Goal: Transaction & Acquisition: Purchase product/service

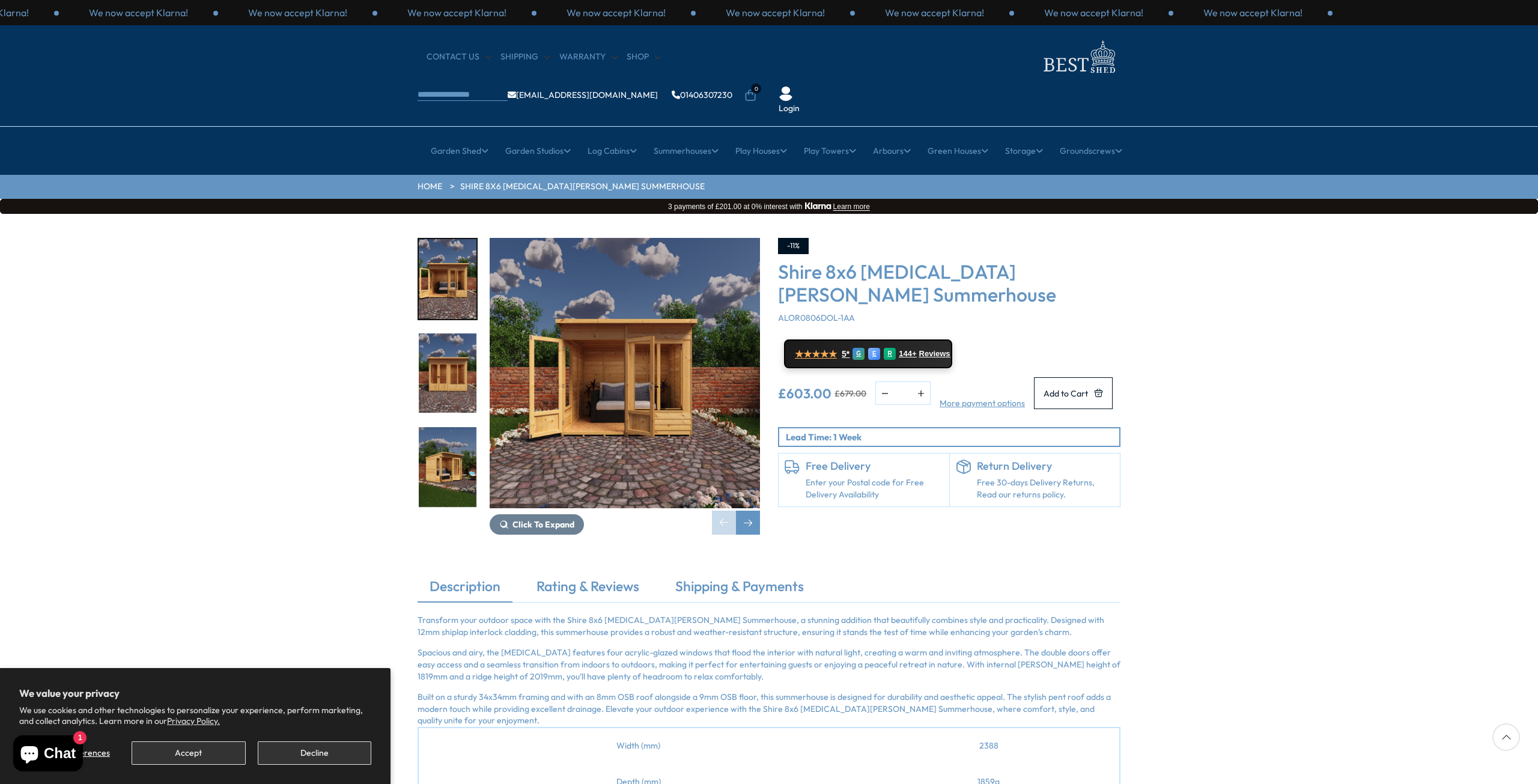
click at [439, 333] on img "2 / 9" at bounding box center [447, 373] width 58 height 80
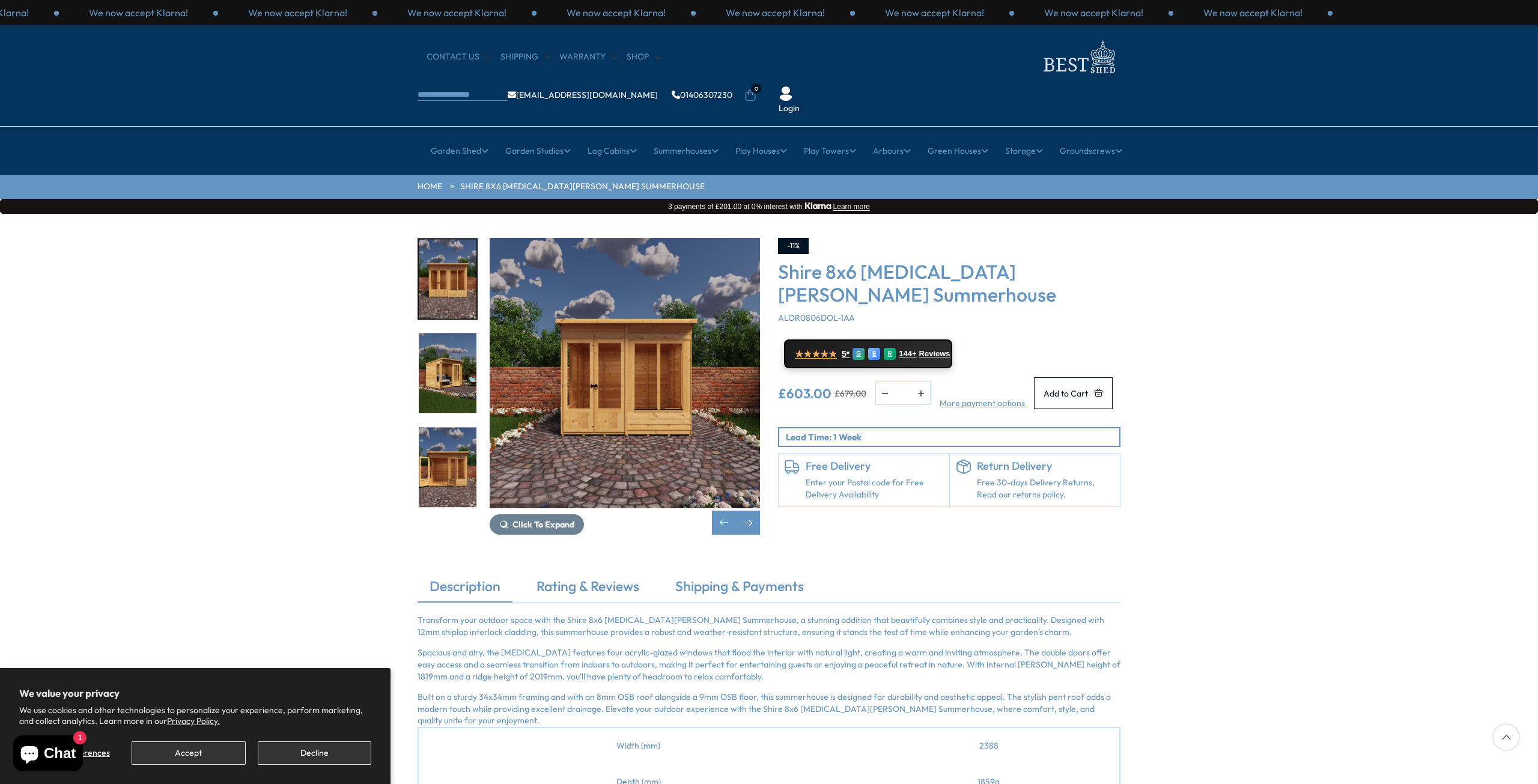
click at [442, 333] on img "3 / 9" at bounding box center [447, 373] width 58 height 80
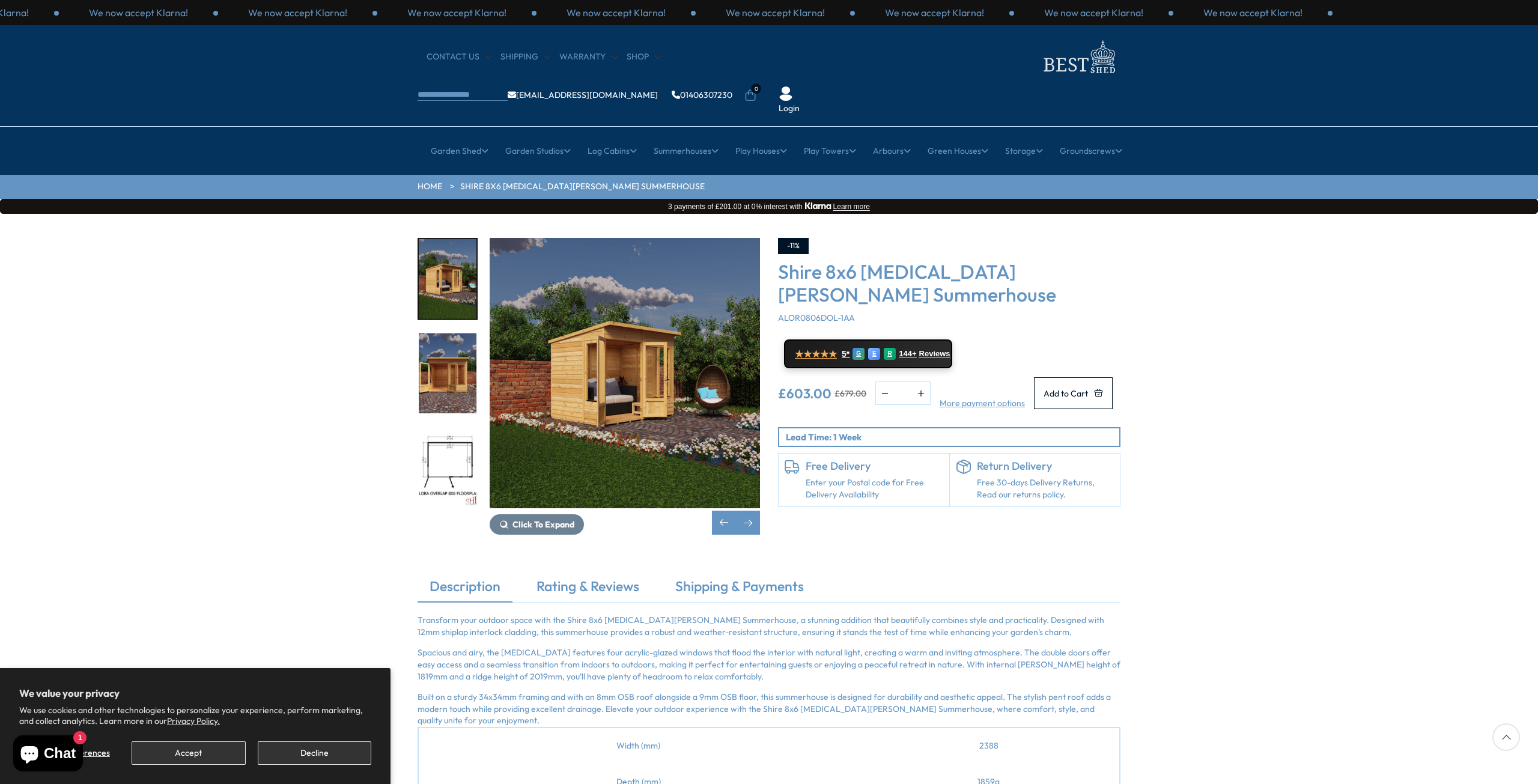
click at [443, 340] on img "4 / 9" at bounding box center [447, 373] width 58 height 80
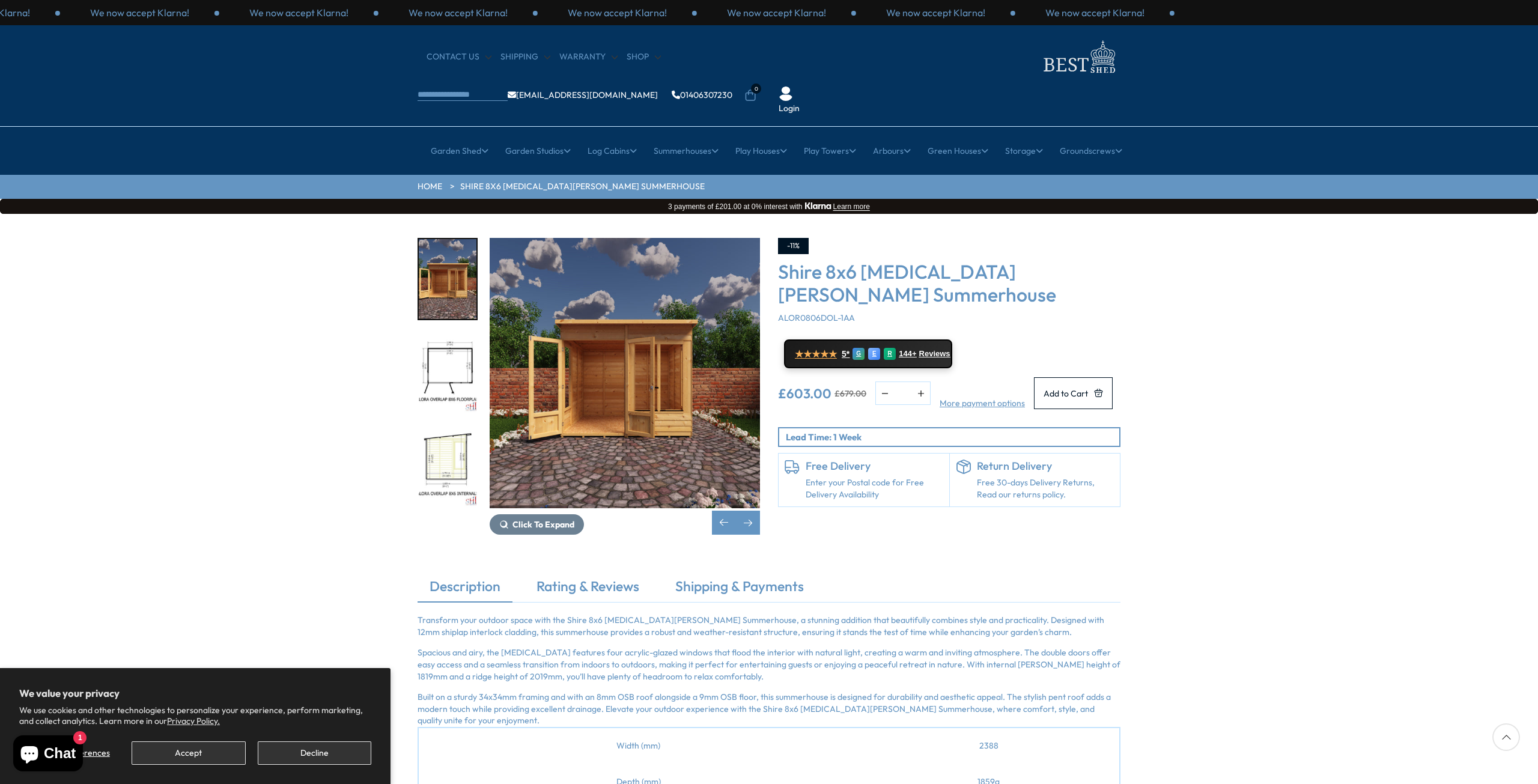
click at [443, 340] on img "5 / 9" at bounding box center [447, 373] width 58 height 80
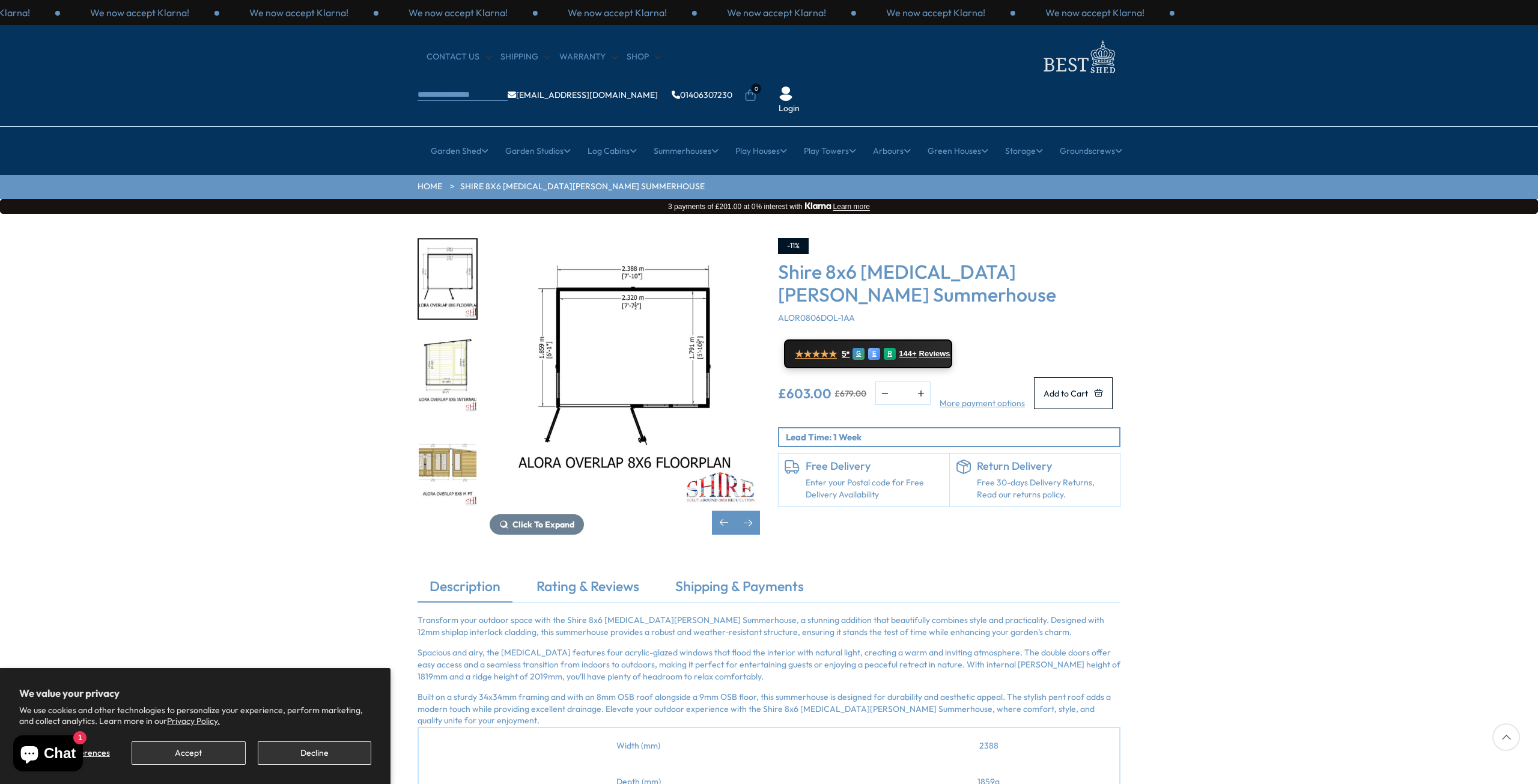
click at [443, 340] on img "6 / 9" at bounding box center [447, 373] width 58 height 80
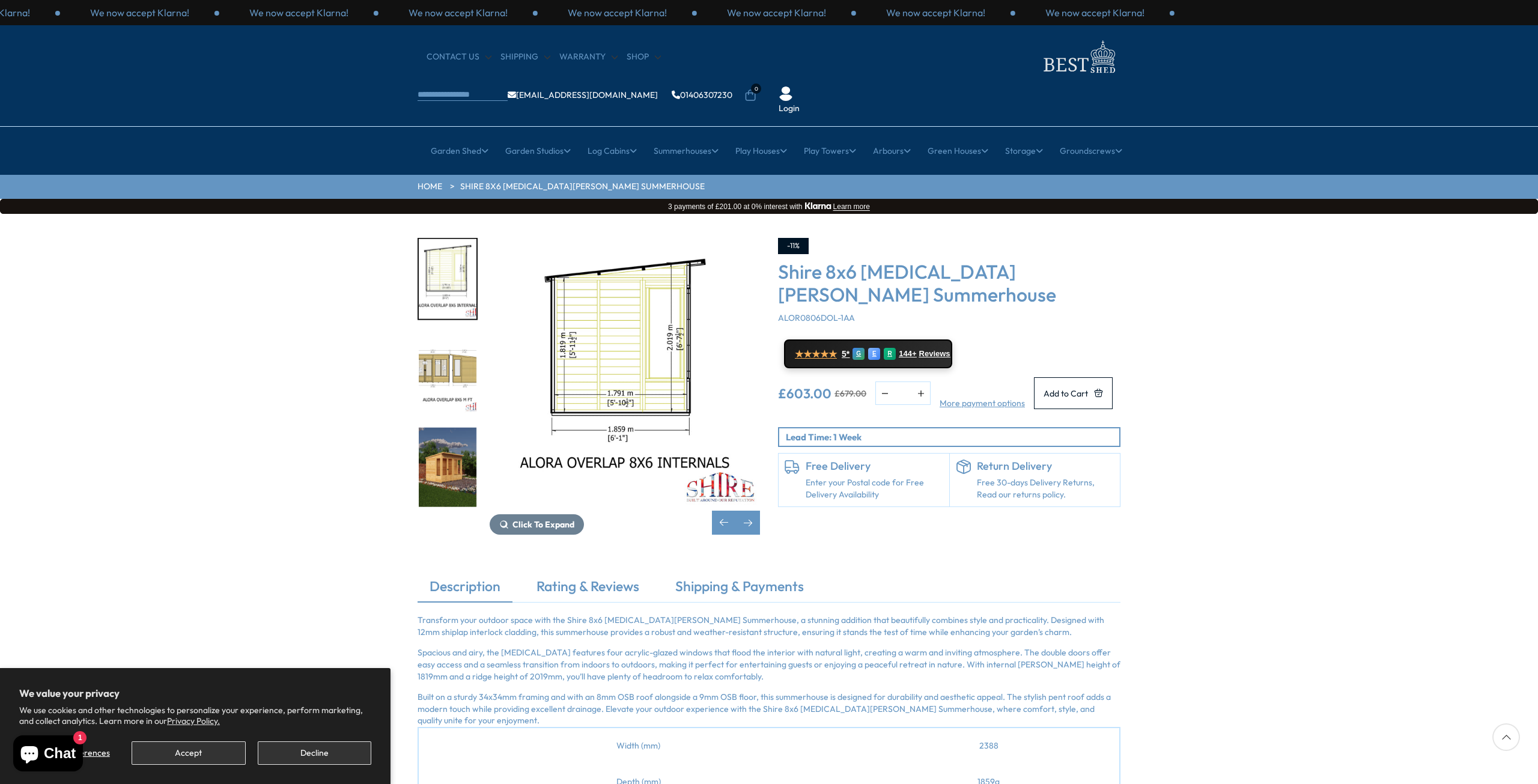
click at [449, 427] on img "8 / 9" at bounding box center [447, 466] width 58 height 80
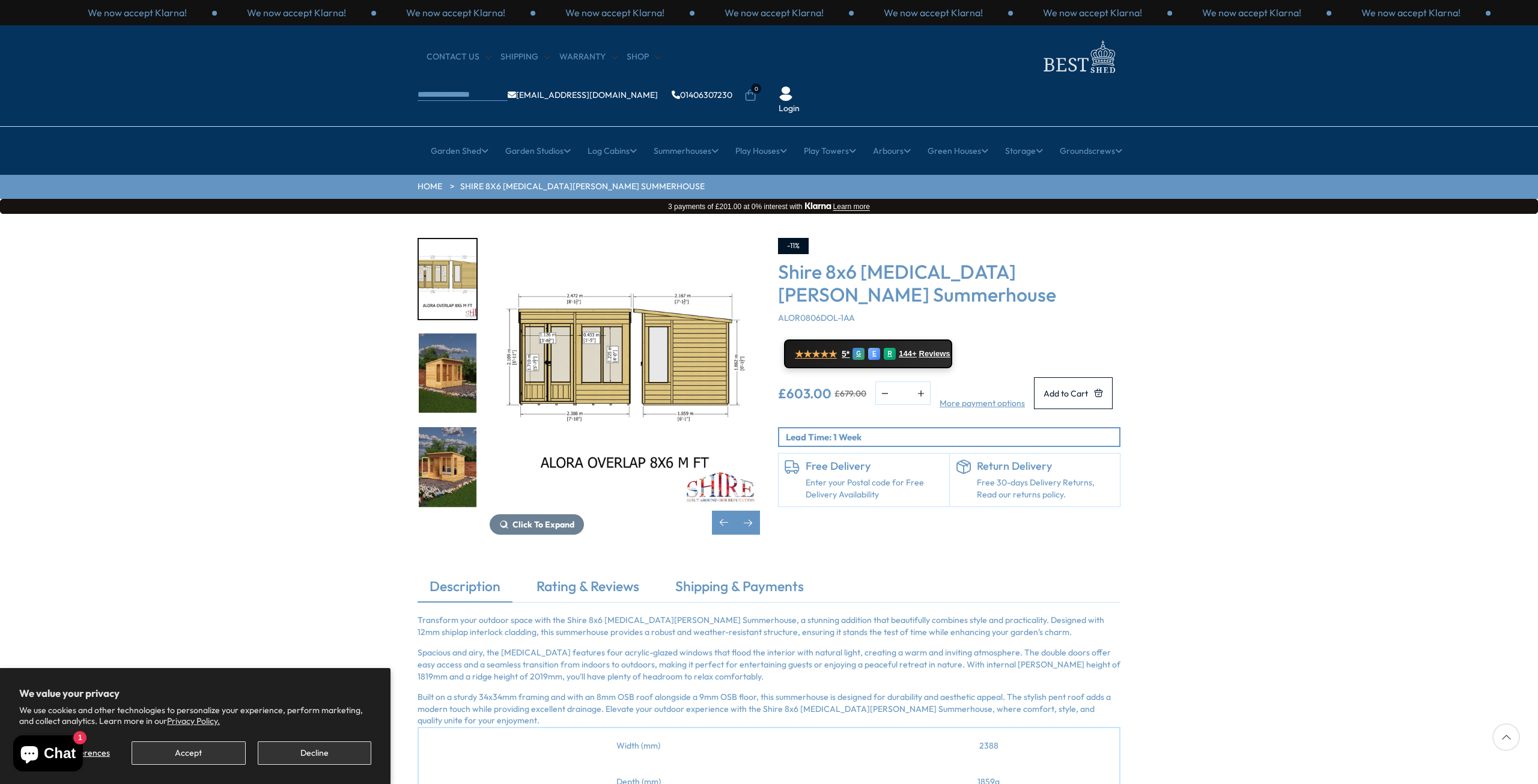
click at [452, 333] on img "8 / 9" at bounding box center [447, 373] width 58 height 80
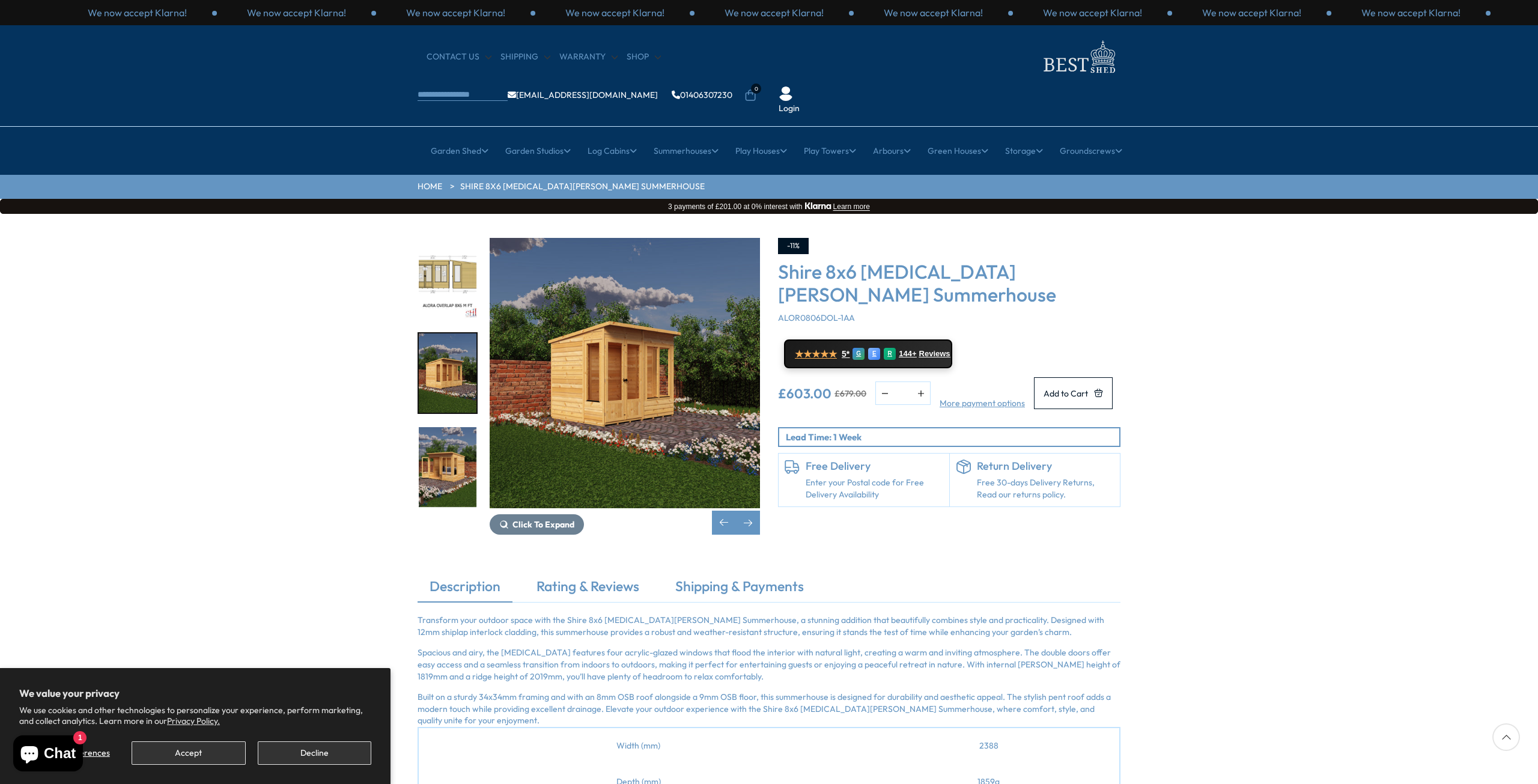
click at [448, 427] on img "9 / 9" at bounding box center [447, 466] width 58 height 80
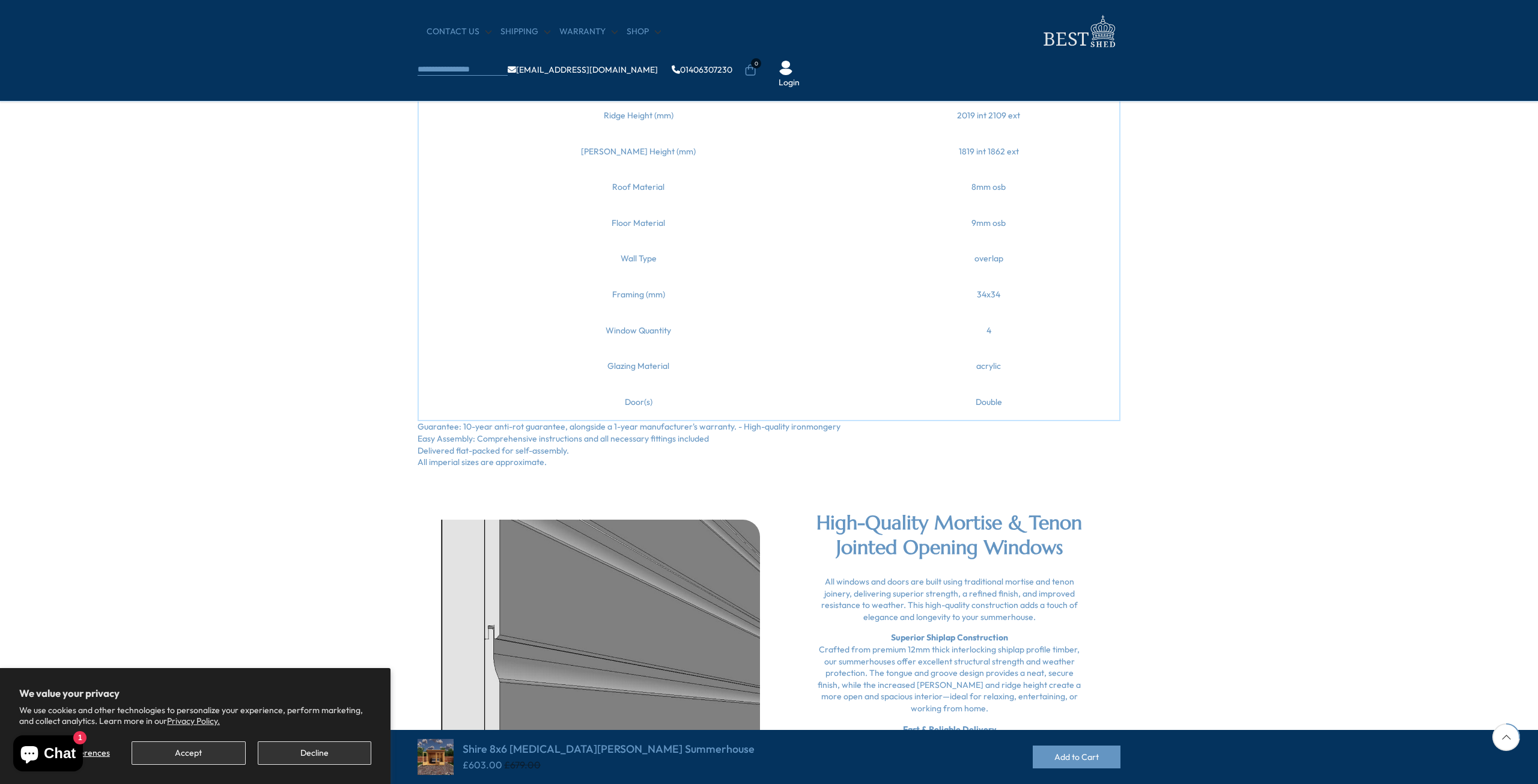
scroll to position [600, 0]
